Goal: Information Seeking & Learning: Learn about a topic

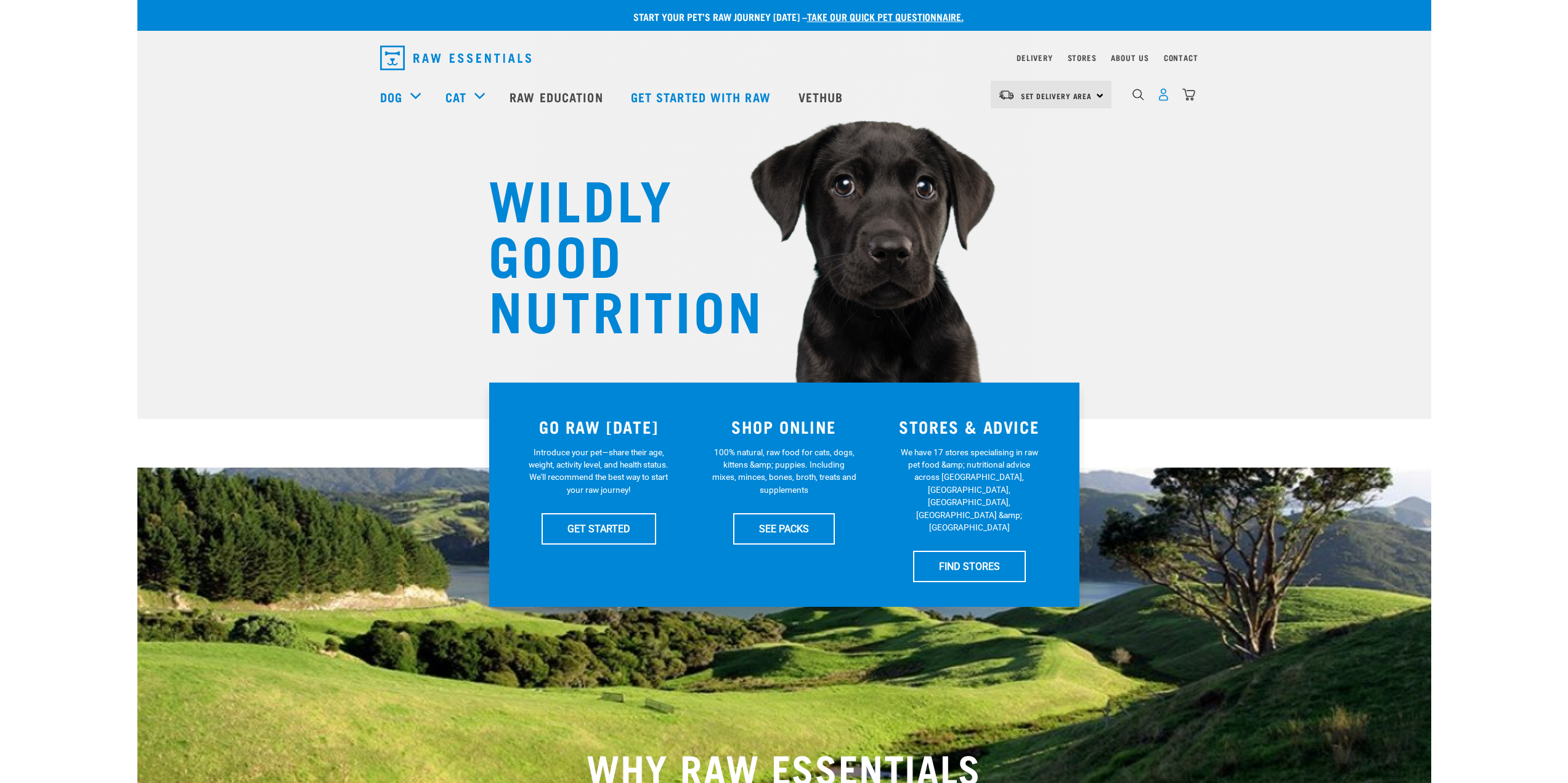
click at [1169, 100] on img "dropdown navigation" at bounding box center [1163, 94] width 13 height 13
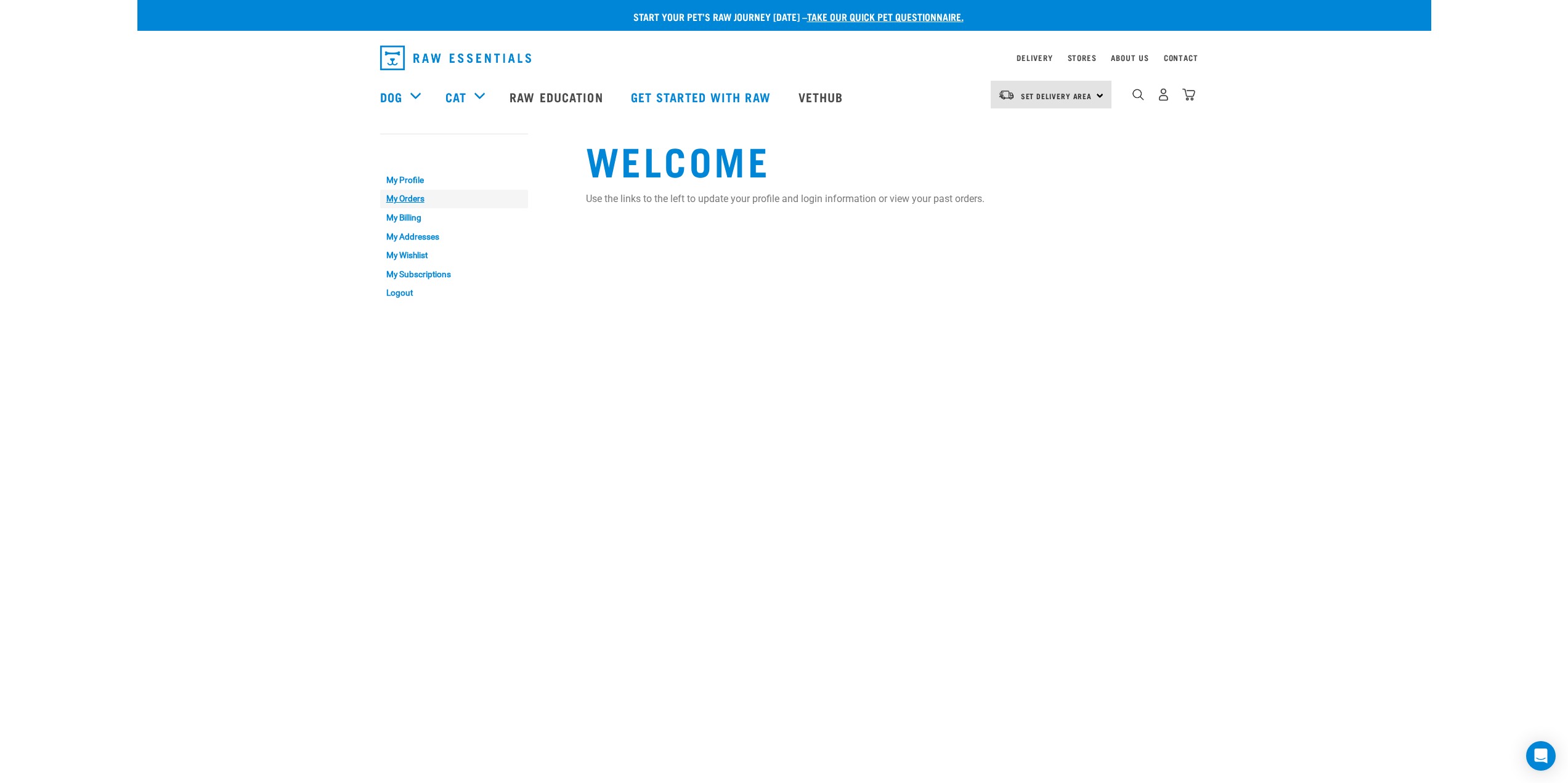
click at [414, 192] on link "My Orders" at bounding box center [454, 199] width 148 height 19
click at [407, 177] on link "My Profile" at bounding box center [454, 181] width 148 height 19
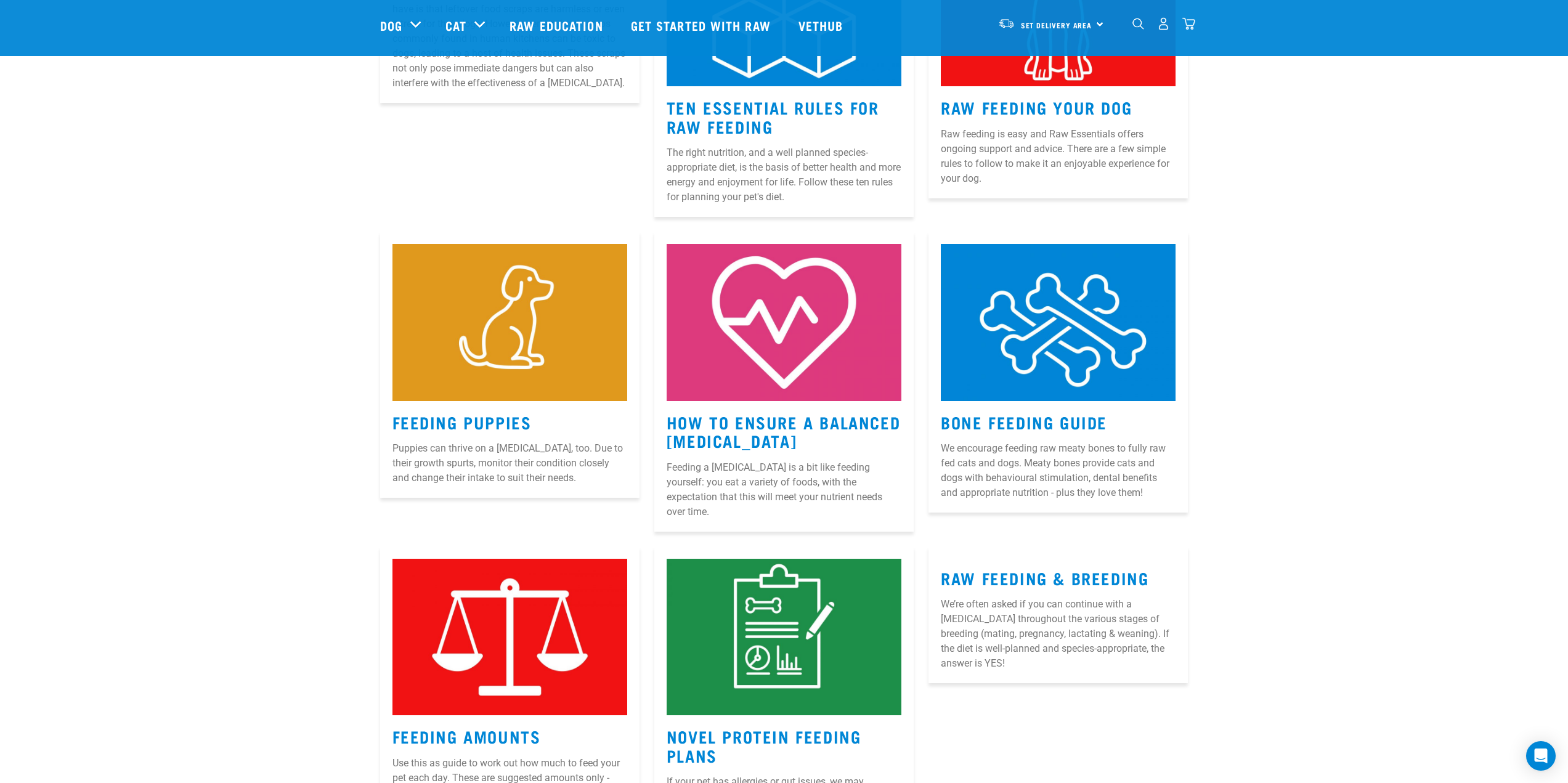
scroll to position [123, 0]
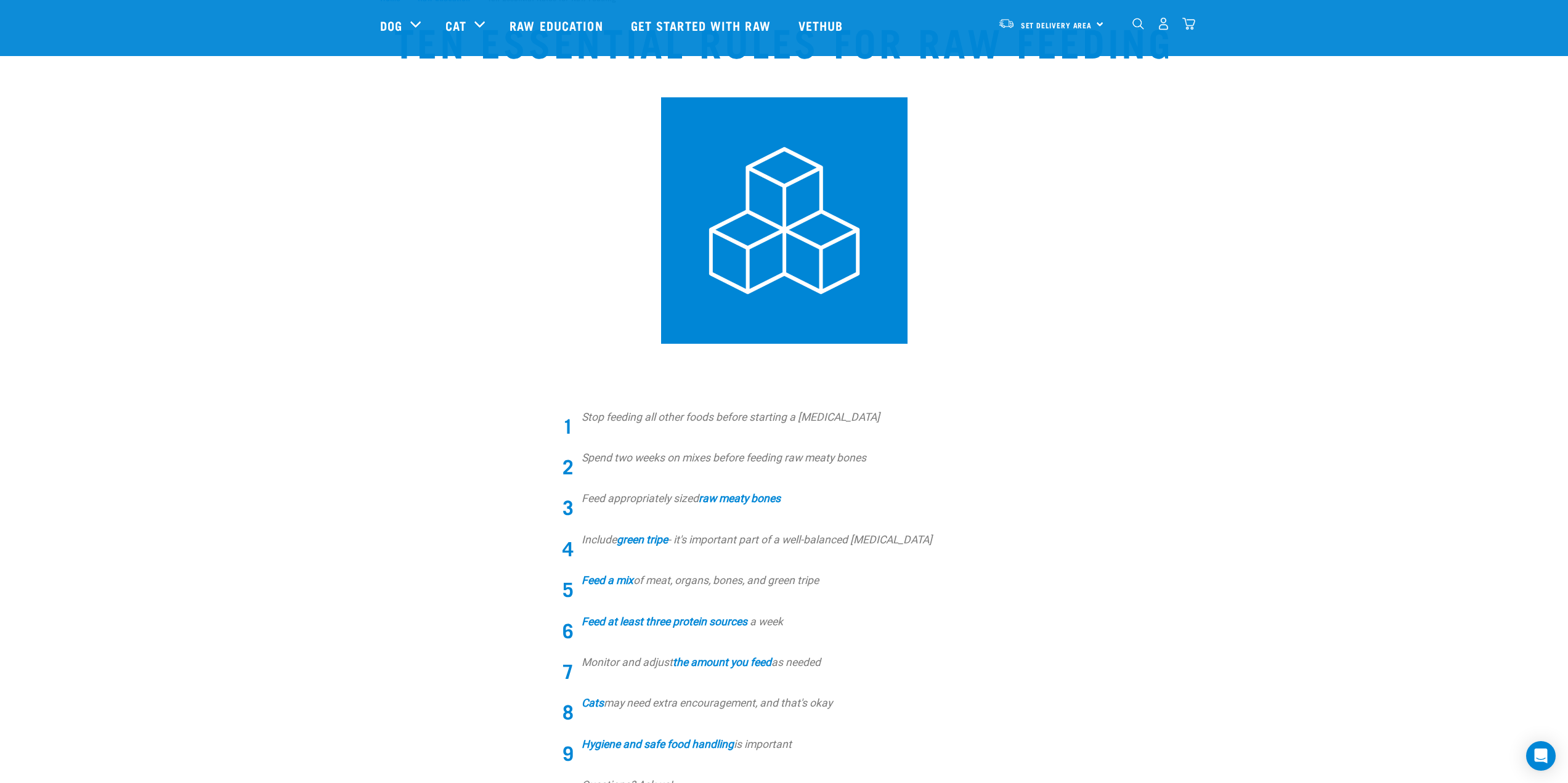
scroll to position [308, 0]
